Goal: Complete application form

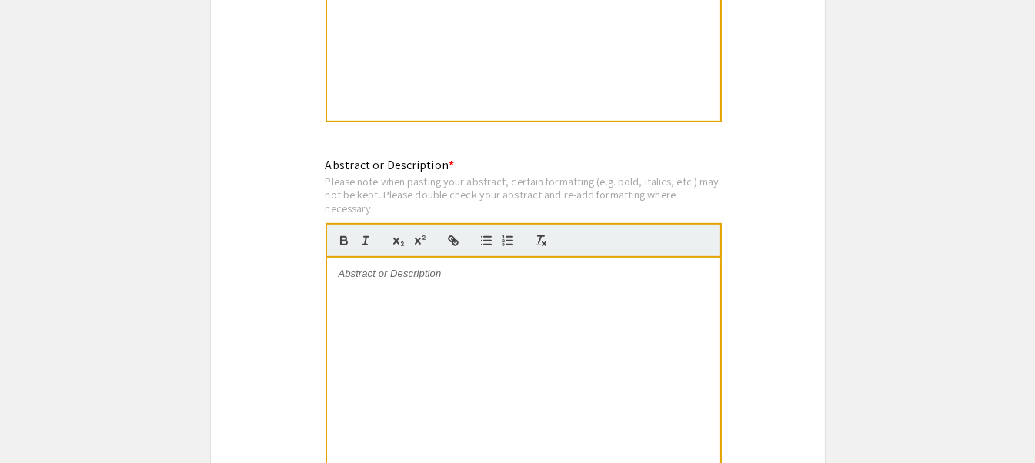
scroll to position [980, 0]
click at [456, 326] on div at bounding box center [523, 373] width 393 height 231
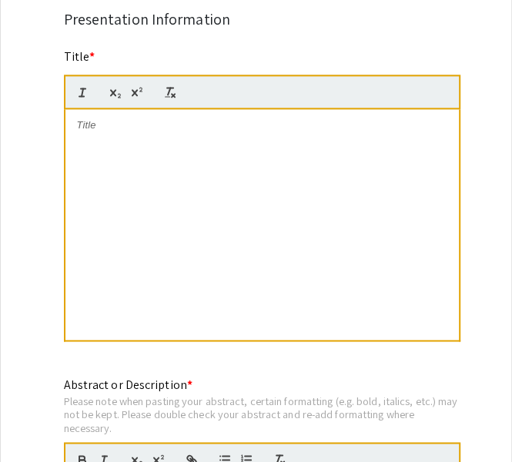
scroll to position [779, 0]
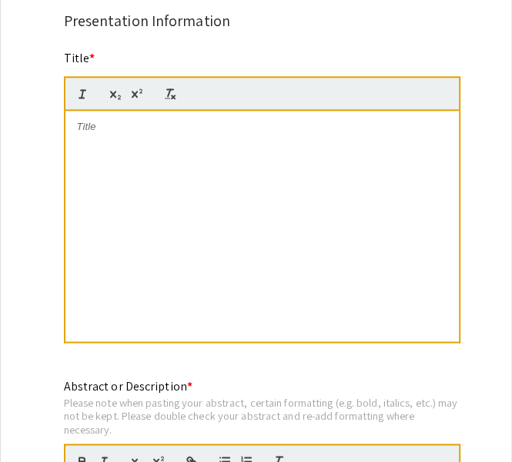
click at [89, 135] on div at bounding box center [261, 226] width 393 height 231
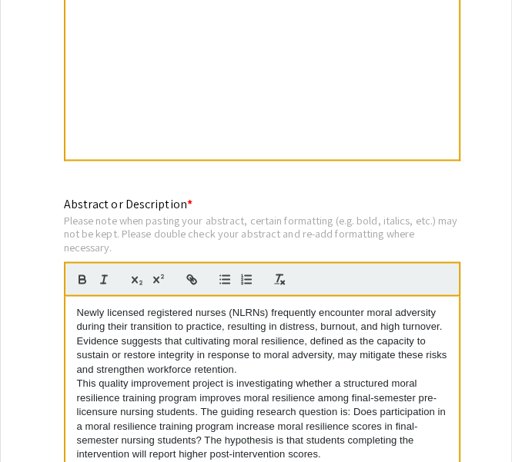
scroll to position [0, 0]
click at [75, 308] on div "Newly licensed registered nurses (NLRNs) frequently encounter moral adversity d…" at bounding box center [261, 411] width 393 height 231
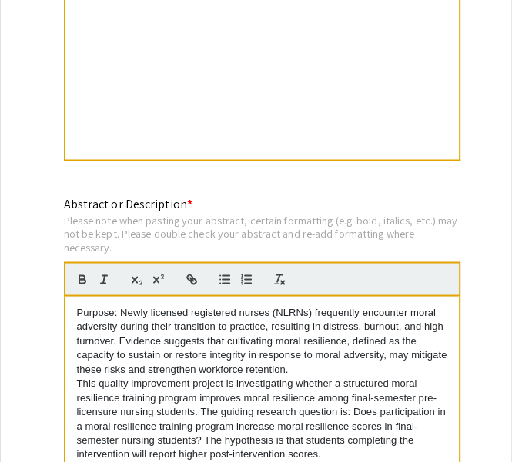
click at [87, 381] on p "This quality improvement project is investigating whether a structured moral re…" at bounding box center [262, 418] width 370 height 85
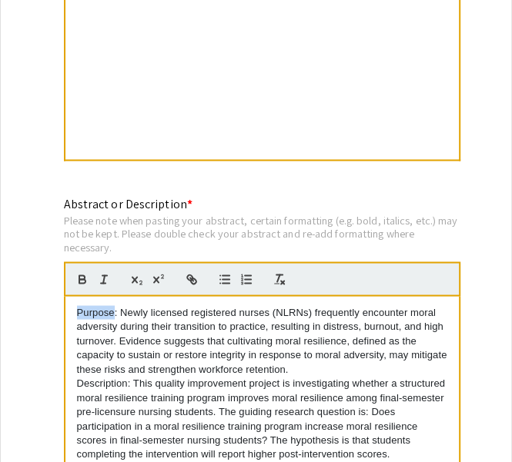
drag, startPoint x: 74, startPoint y: 308, endPoint x: 112, endPoint y: 309, distance: 37.7
click at [112, 309] on div "Purpose: Newly licensed registered nurses (NLRNs) frequently encounter moral ad…" at bounding box center [261, 411] width 393 height 231
click at [76, 277] on icon "button" at bounding box center [82, 279] width 14 height 14
drag, startPoint x: 75, startPoint y: 378, endPoint x: 126, endPoint y: 377, distance: 51.6
click at [126, 377] on div "Purpose : Newly licensed registered nurses (NLRNs) frequently encounter moral a…" at bounding box center [261, 411] width 393 height 231
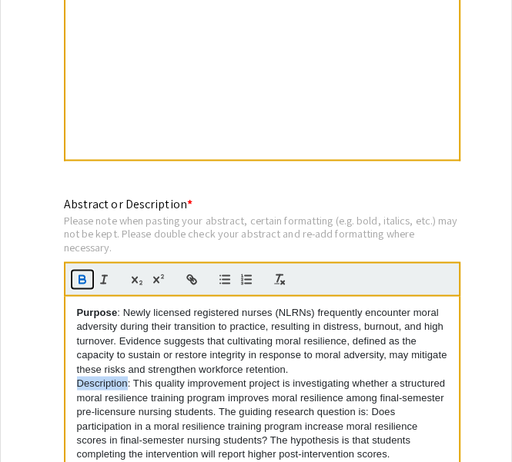
click at [79, 279] on icon "button" at bounding box center [82, 281] width 6 height 4
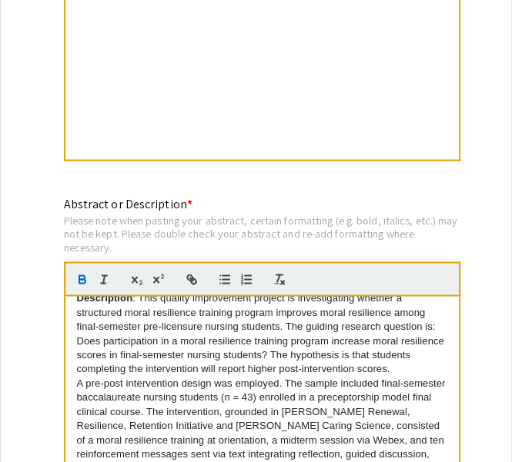
scroll to position [84, 0]
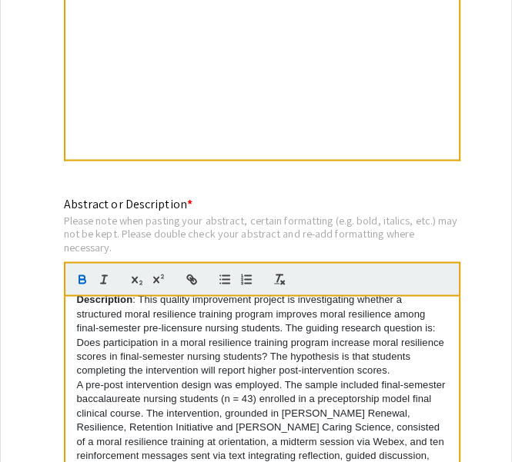
click at [88, 380] on p "A pre-post intervention design was employed. The sample included final-semester…" at bounding box center [262, 442] width 370 height 128
click at [377, 378] on p "A pre-post intervention design was employed. The sample included final-semester…" at bounding box center [262, 442] width 370 height 128
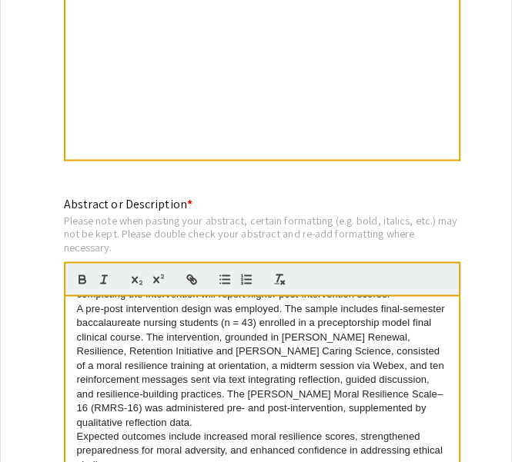
scroll to position [162, 0]
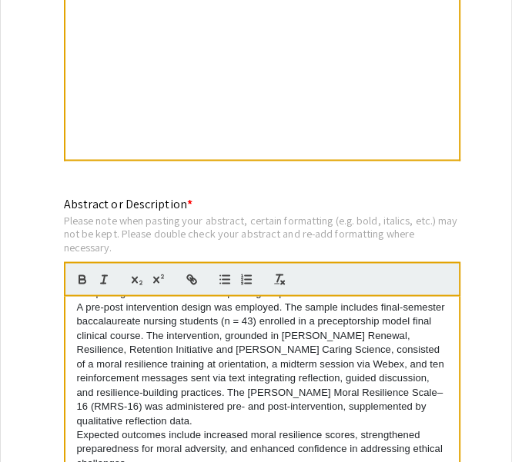
click at [86, 431] on p "Expected outcomes include increased moral resilience scores, strengthened prepa…" at bounding box center [262, 449] width 370 height 42
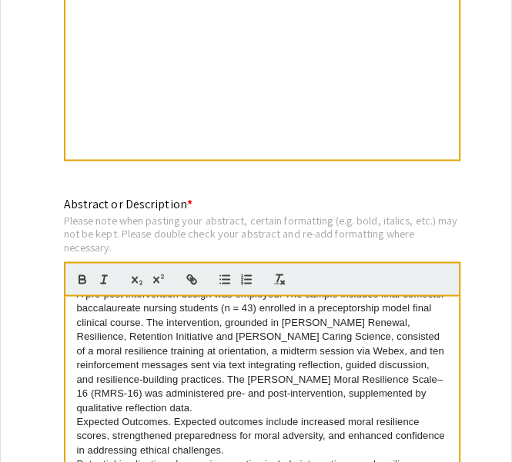
scroll to position [175, 0]
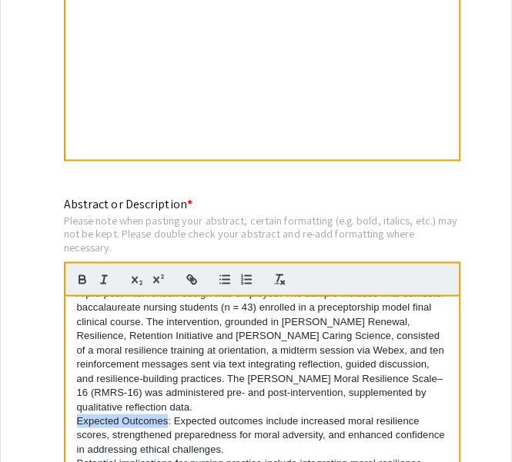
drag, startPoint x: 76, startPoint y: 415, endPoint x: 165, endPoint y: 413, distance: 89.3
click at [165, 414] on p "Expected Outcomes: Expected outcomes include increased moral resilience scores,…" at bounding box center [262, 435] width 370 height 42
click at [81, 275] on icon "button" at bounding box center [82, 279] width 14 height 14
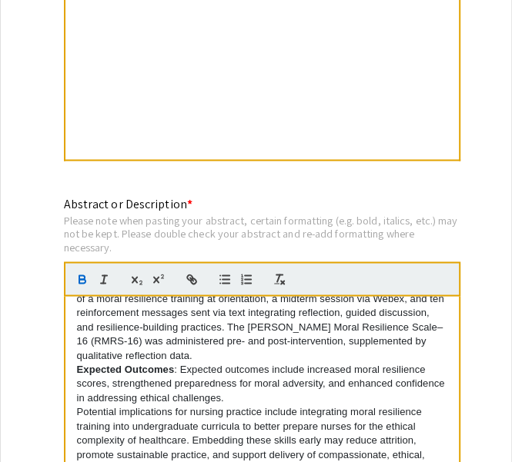
scroll to position [227, 0]
click at [87, 410] on p "Potential implications for nursing practice include integrating moral resilienc…" at bounding box center [262, 440] width 370 height 71
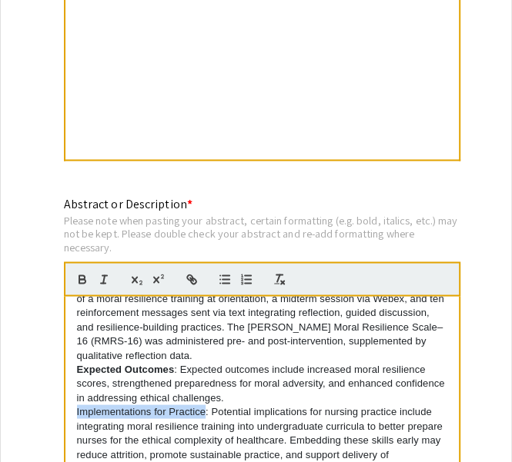
drag, startPoint x: 75, startPoint y: 405, endPoint x: 203, endPoint y: 404, distance: 127.7
click at [203, 405] on p "Implementations for Practice: Potential implications for nursing practice inclu…" at bounding box center [262, 440] width 370 height 71
click at [81, 278] on icon "button" at bounding box center [82, 279] width 14 height 14
click at [289, 415] on p "Implementations for Practice : Potential implications for nursing practice incl…" at bounding box center [262, 440] width 370 height 71
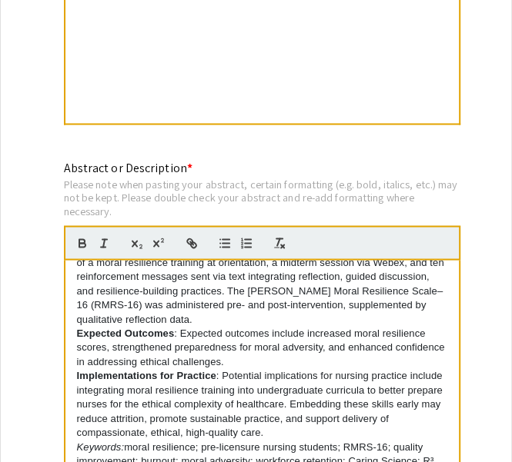
scroll to position [1026, 0]
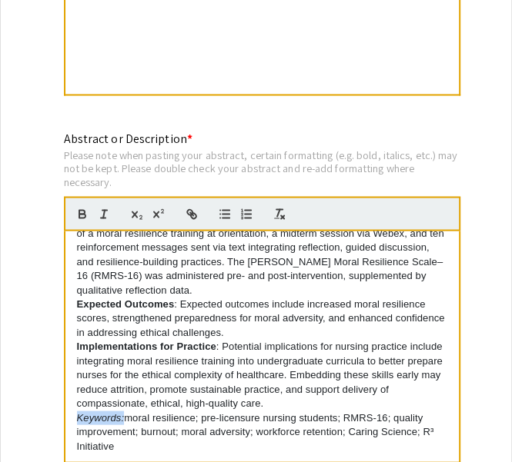
drag, startPoint x: 76, startPoint y: 412, endPoint x: 122, endPoint y: 412, distance: 45.4
click at [122, 412] on em "Keywords:" at bounding box center [101, 418] width 48 height 12
click at [100, 213] on icon "button" at bounding box center [104, 214] width 14 height 14
click at [80, 212] on icon "button" at bounding box center [82, 214] width 14 height 14
click at [208, 399] on p "Implementations for Practice : Potential implications for nursing practice incl…" at bounding box center [262, 374] width 370 height 71
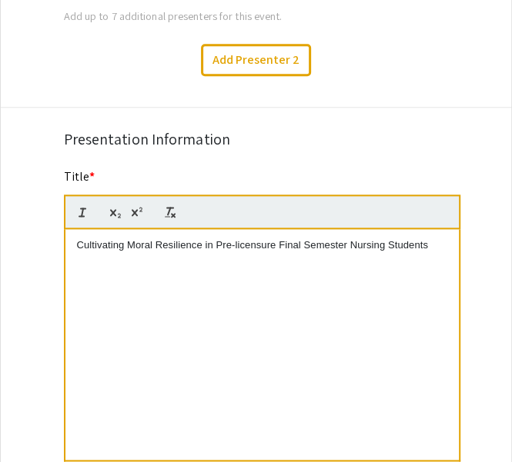
scroll to position [661, 0]
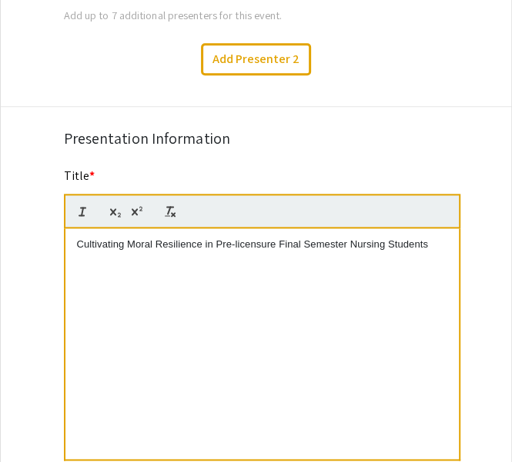
click at [436, 239] on p "Cultivating Moral Resilience in Pre-licensure Final Semester Nursing Students" at bounding box center [262, 245] width 370 height 14
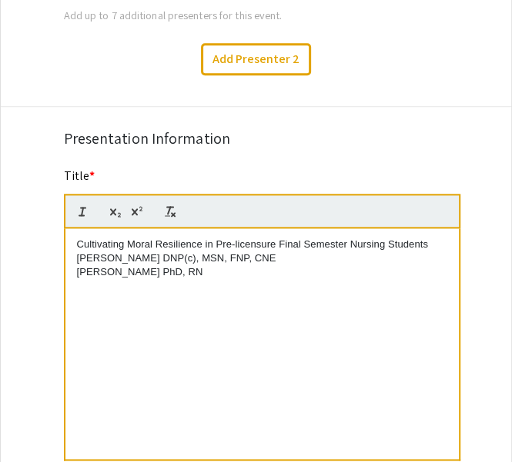
click at [203, 270] on p "[PERSON_NAME] PhD, RN" at bounding box center [262, 272] width 370 height 14
click at [154, 293] on div "Cultivating Moral Resilience in Pre-licensure Final Semester Nursing Students […" at bounding box center [261, 343] width 393 height 231
click at [149, 290] on p "[PERSON_NAME]" at bounding box center [262, 287] width 370 height 14
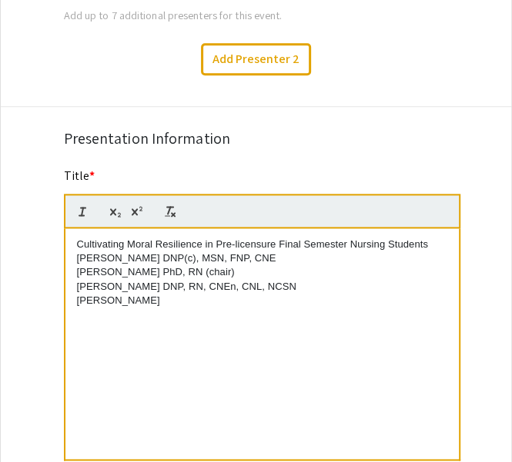
click at [135, 295] on p "[PERSON_NAME]" at bounding box center [262, 301] width 370 height 14
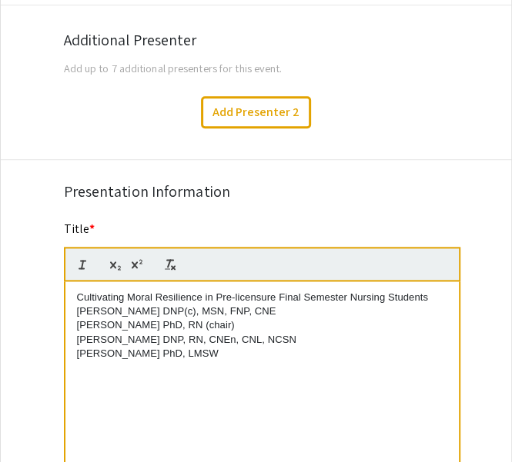
scroll to position [607, 0]
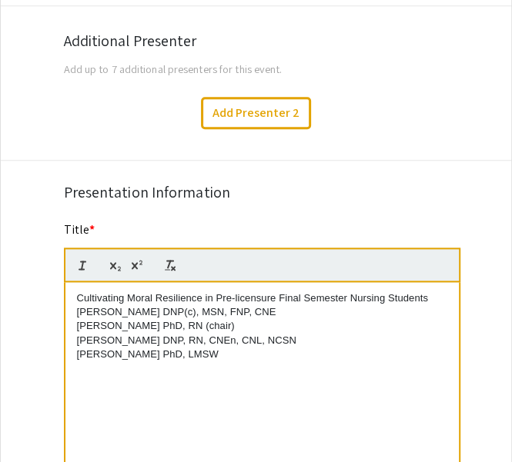
click at [72, 310] on div "Cultivating Moral Resilience in Pre-licensure Final Semester Nursing Students […" at bounding box center [261, 397] width 393 height 231
click at [77, 308] on p "By: [PERSON_NAME] DNP(c), MSN, FNP, CNE" at bounding box center [262, 312] width 370 height 14
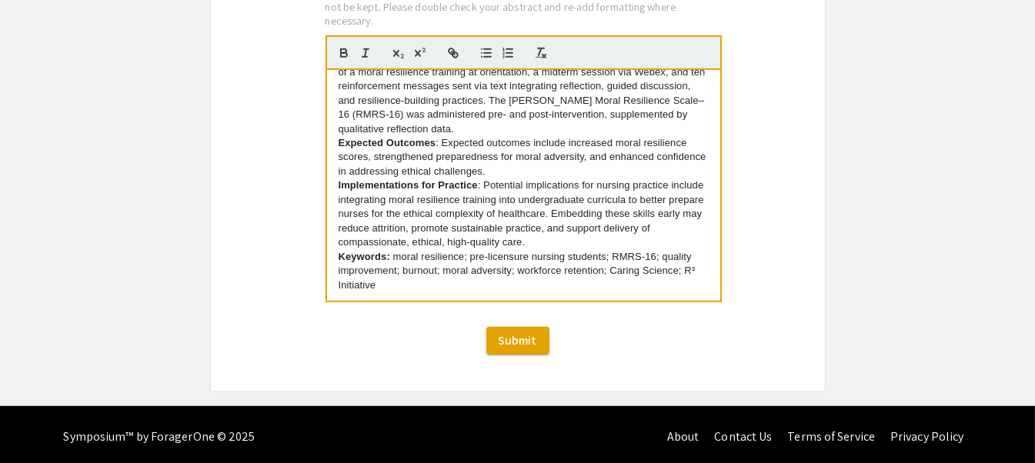
scroll to position [227, 0]
click at [582, 152] on p "Expected Outcomes : Expected outcomes include increased moral resilience scores…" at bounding box center [523, 157] width 370 height 42
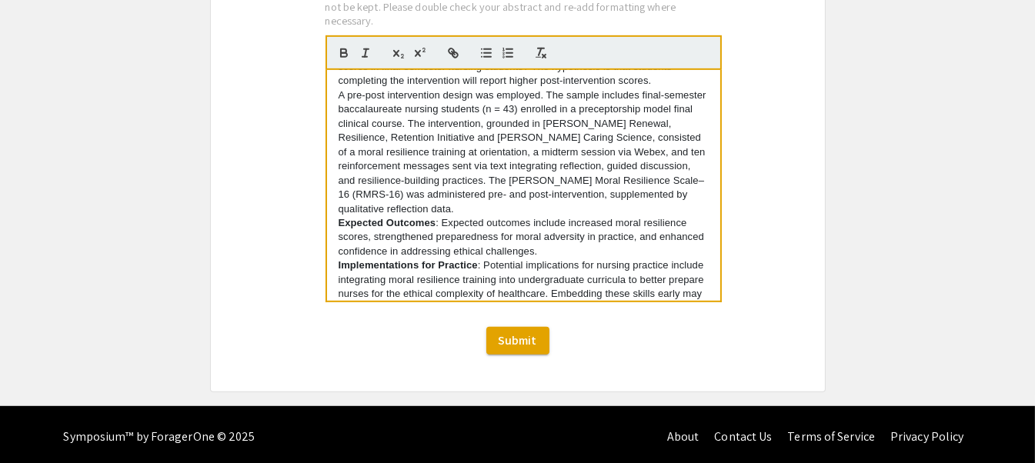
scroll to position [147, 0]
click at [531, 341] on span "Submit" at bounding box center [518, 340] width 38 height 16
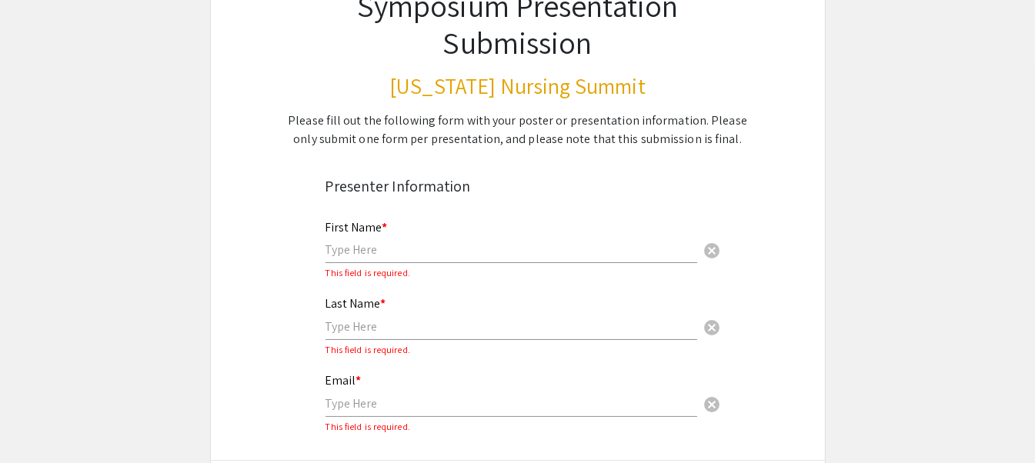
scroll to position [132, 0]
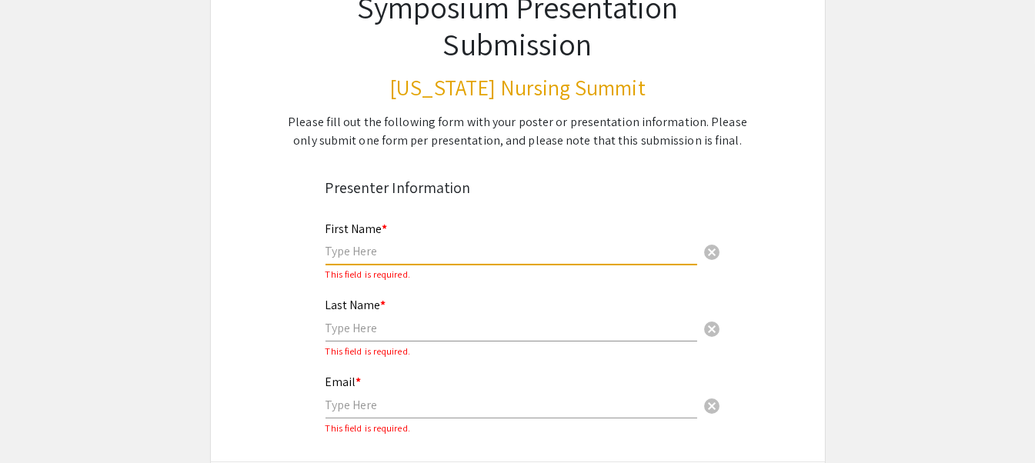
click at [418, 255] on input "text" at bounding box center [511, 251] width 372 height 16
type input "[PERSON_NAME]"
type input "[EMAIL_ADDRESS][DOMAIN_NAME]"
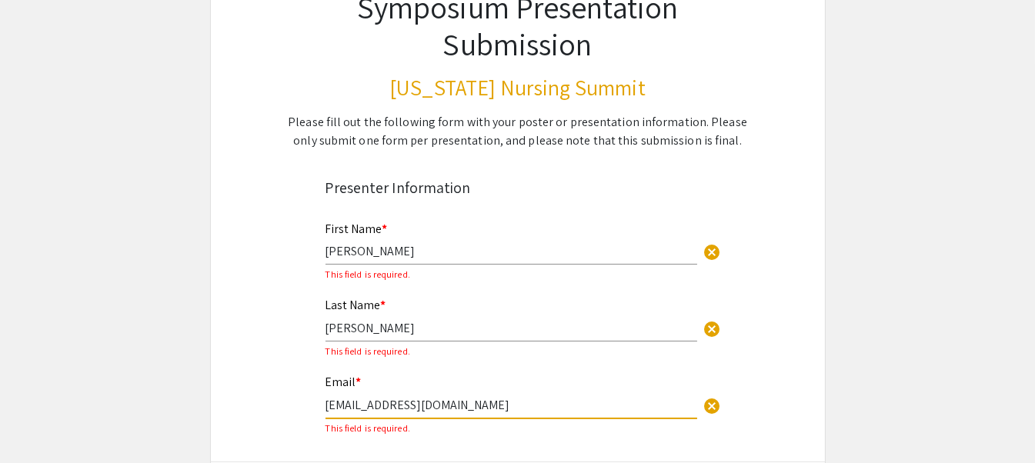
click at [465, 407] on input "[EMAIL_ADDRESS][DOMAIN_NAME]" at bounding box center [511, 405] width 372 height 16
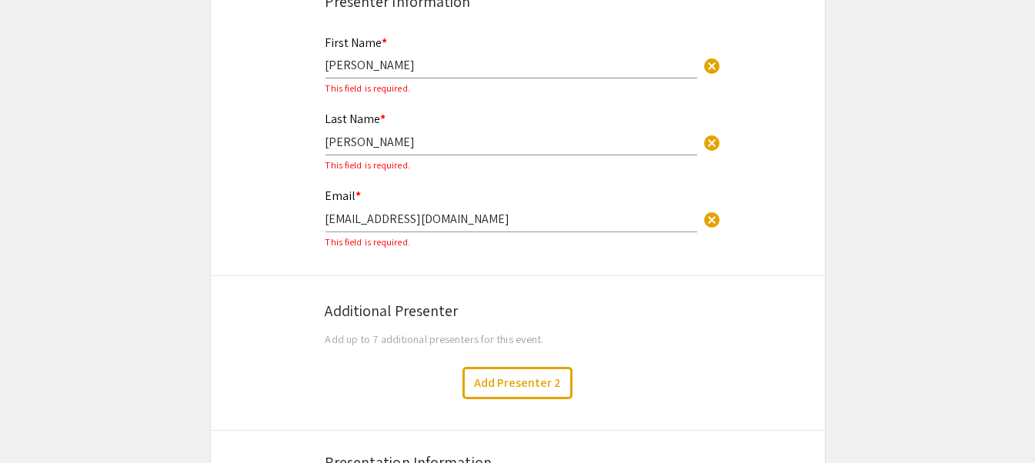
scroll to position [320, 0]
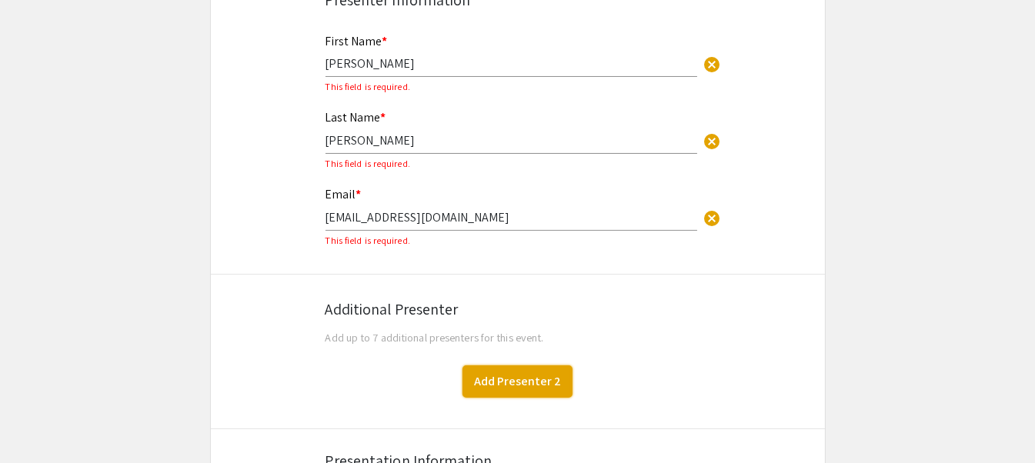
click at [494, 379] on button "Add Presenter 2" at bounding box center [517, 381] width 110 height 32
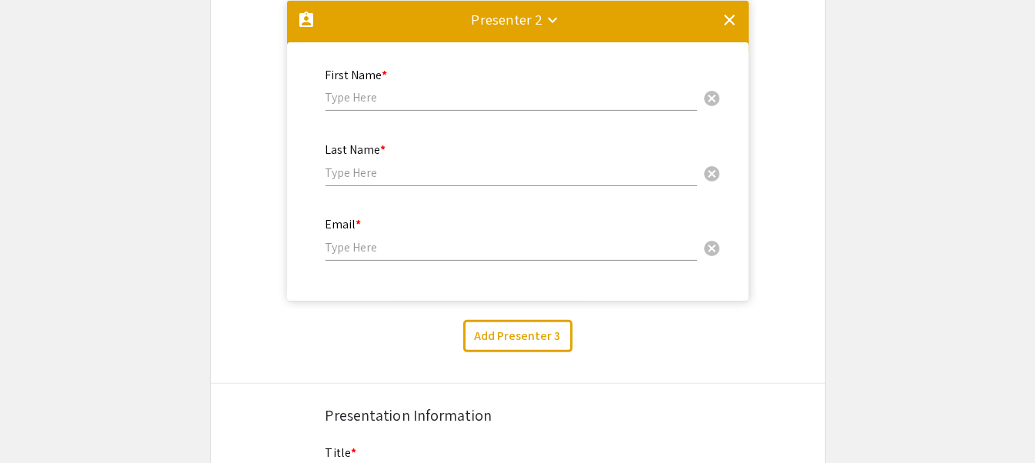
click at [731, 26] on mat-icon "clear" at bounding box center [730, 20] width 18 height 18
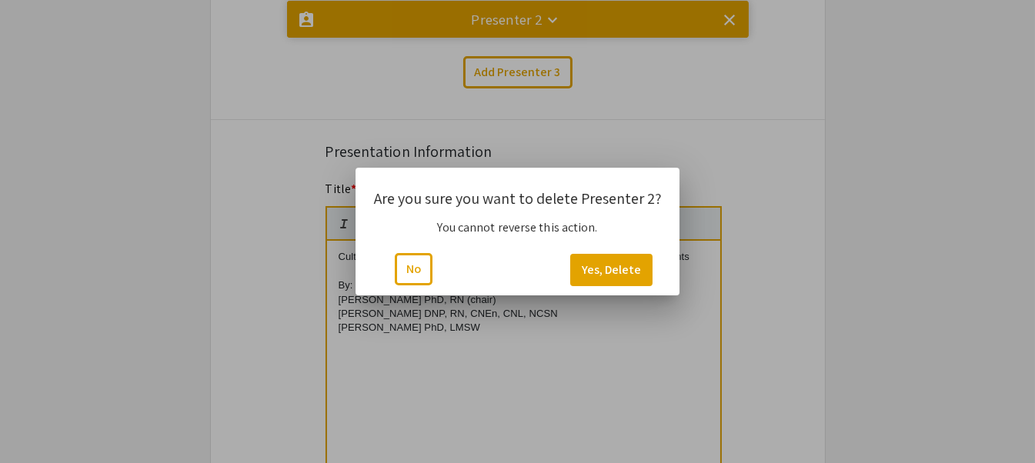
scroll to position [0, 0]
click at [615, 272] on button "Yes, Delete" at bounding box center [611, 270] width 82 height 32
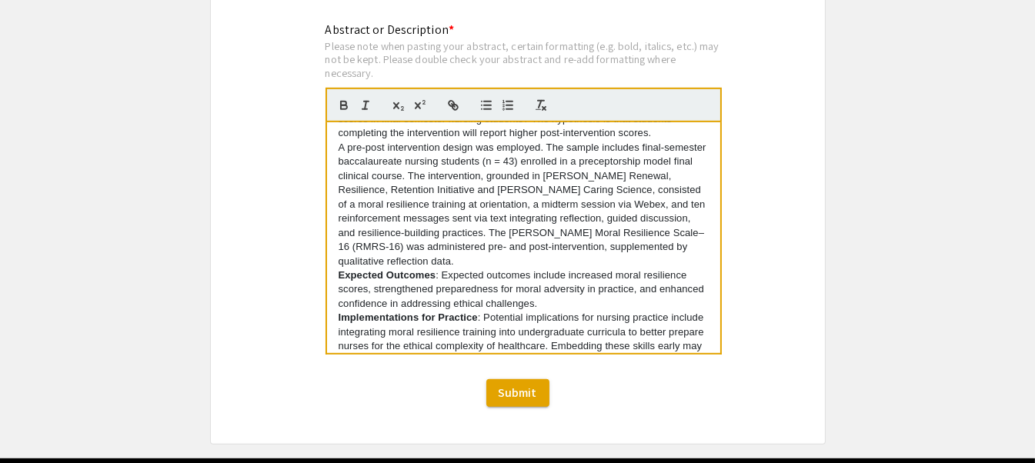
scroll to position [1169, 0]
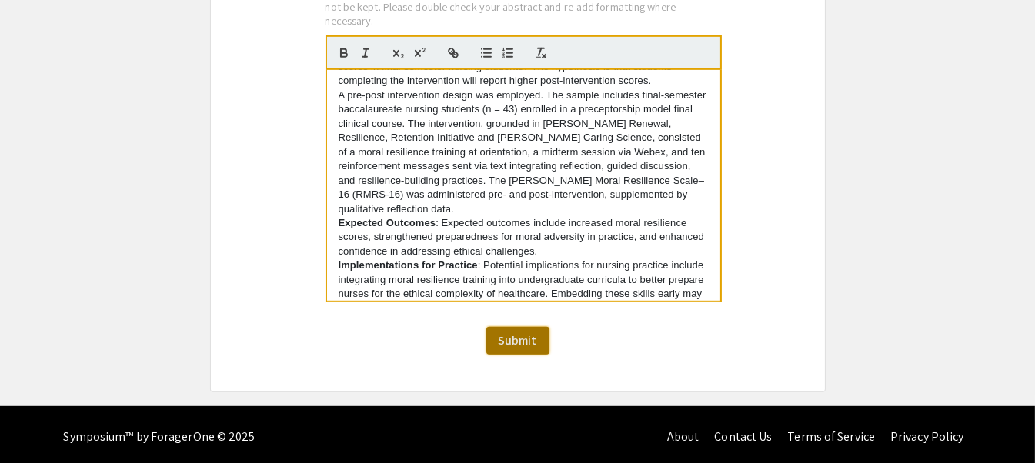
click at [522, 341] on span "Submit" at bounding box center [518, 340] width 38 height 16
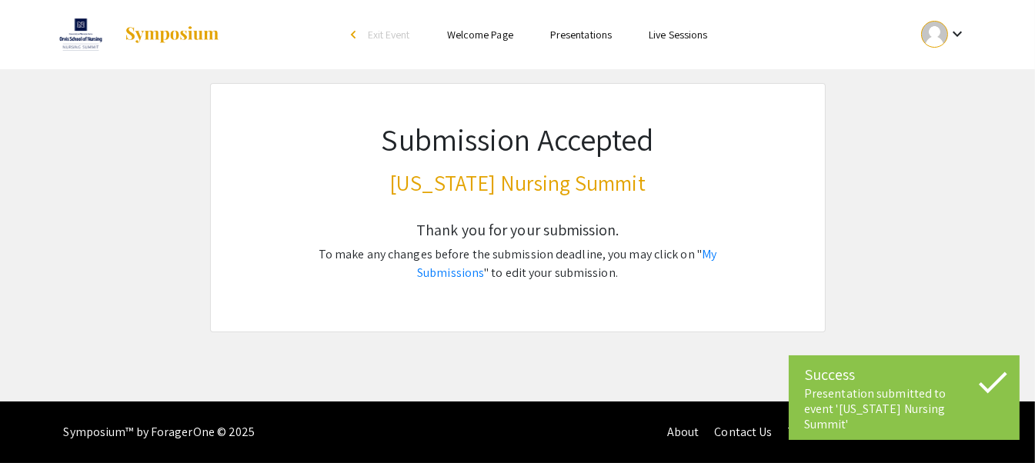
scroll to position [0, 0]
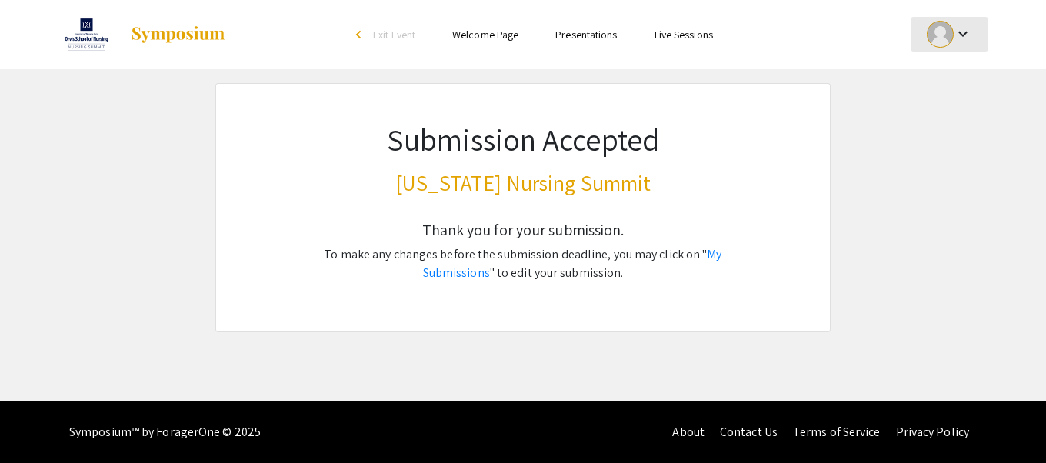
click at [955, 38] on mat-icon "keyboard_arrow_down" at bounding box center [963, 34] width 18 height 18
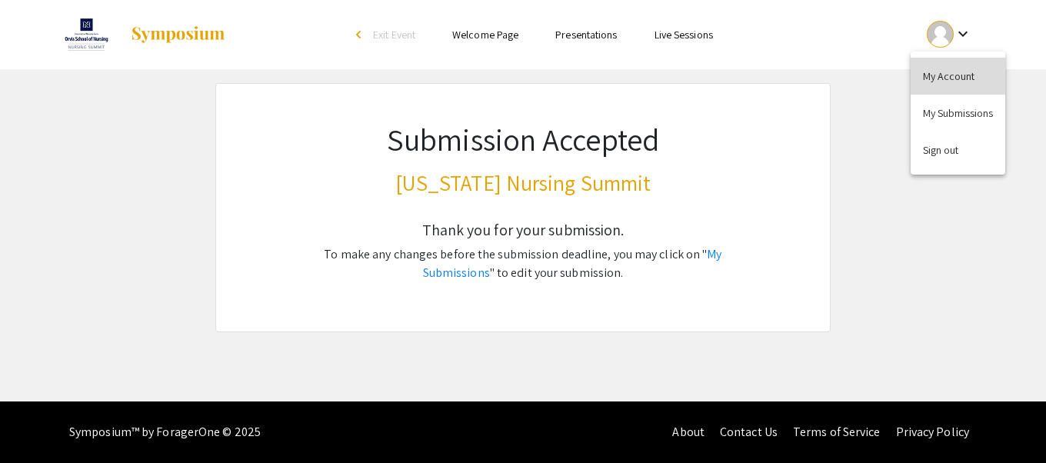
click at [943, 85] on button "My Account" at bounding box center [958, 76] width 95 height 37
